Goal: Transaction & Acquisition: Purchase product/service

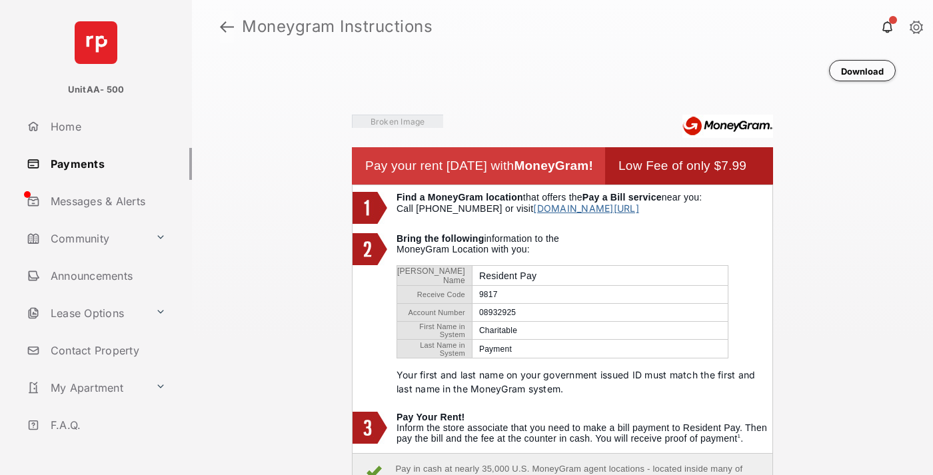
click at [227, 27] on link at bounding box center [227, 27] width 14 height 32
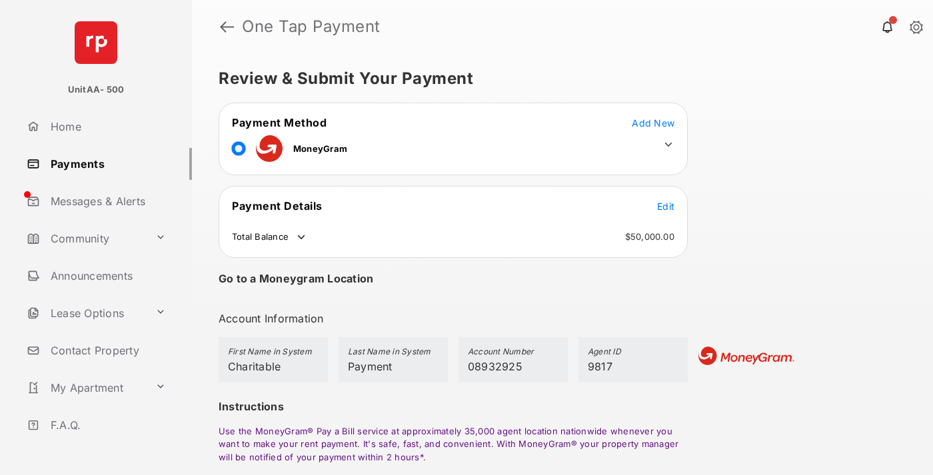
click at [666, 206] on span "Edit" at bounding box center [665, 206] width 17 height 11
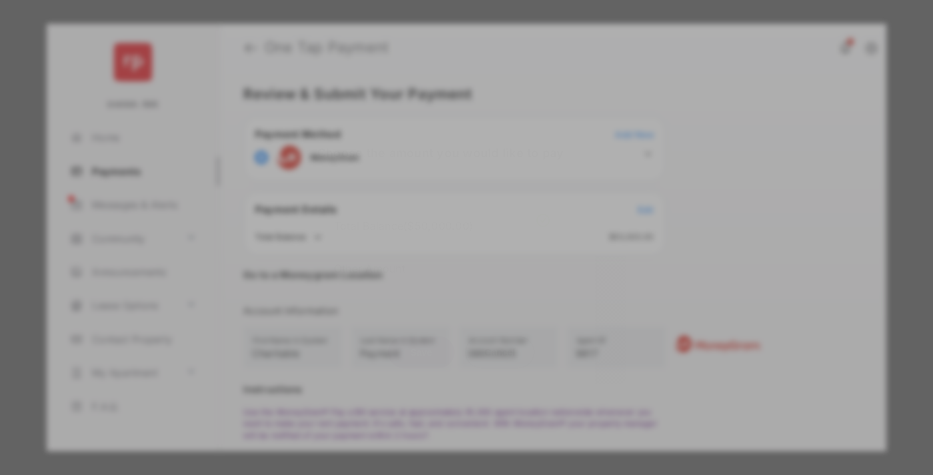
click at [442, 261] on div "Other Amount" at bounding box center [442, 268] width 216 height 23
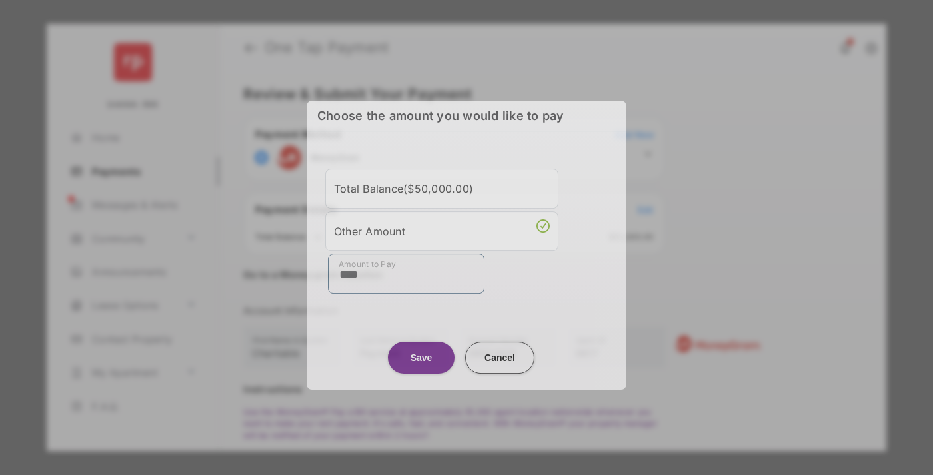
type input "****"
click at [421, 353] on button "Save" at bounding box center [421, 358] width 67 height 32
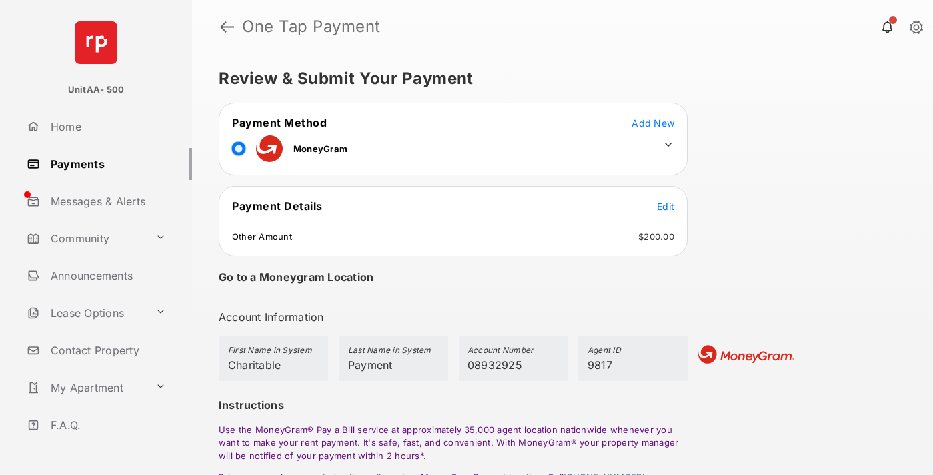
click at [668, 145] on icon at bounding box center [668, 145] width 12 height 12
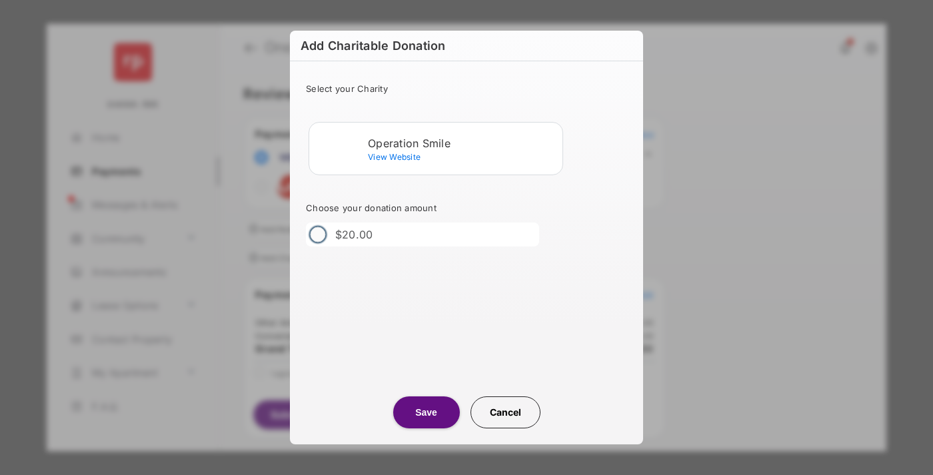
click at [462, 143] on div "Operation Smile" at bounding box center [462, 143] width 189 height 12
click at [426, 413] on button "Save" at bounding box center [426, 413] width 67 height 32
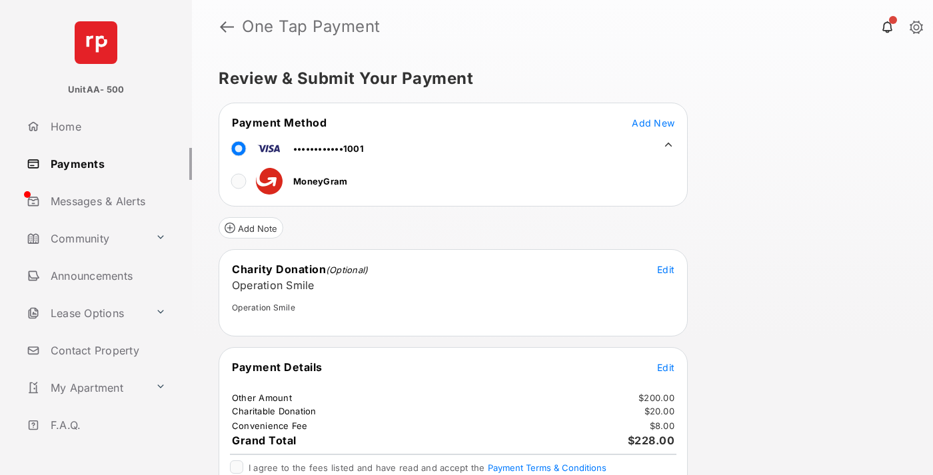
click at [666, 367] on span "Edit" at bounding box center [665, 367] width 17 height 11
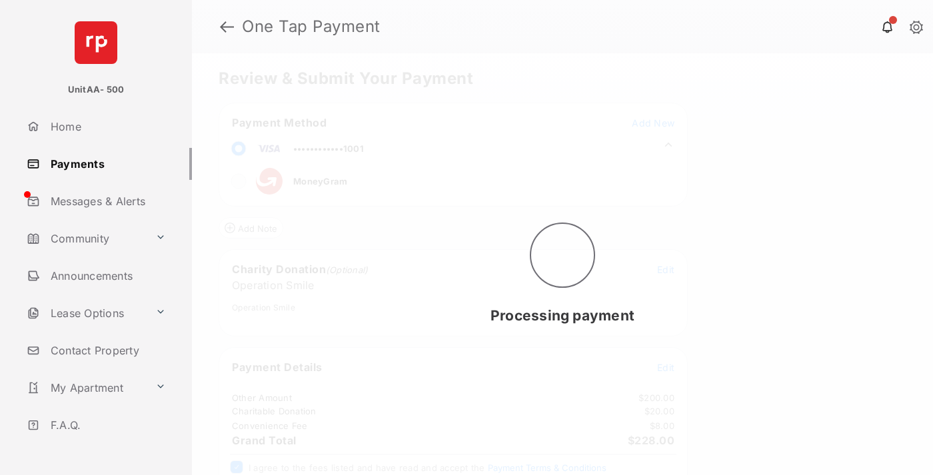
scroll to position [54, 0]
